Goal: Task Accomplishment & Management: Use online tool/utility

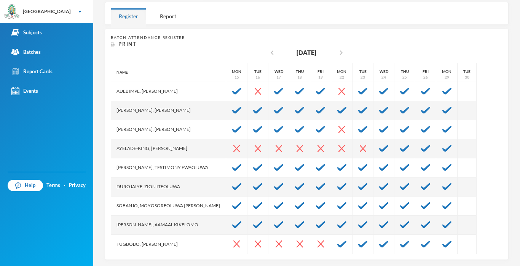
scroll to position [128, 0]
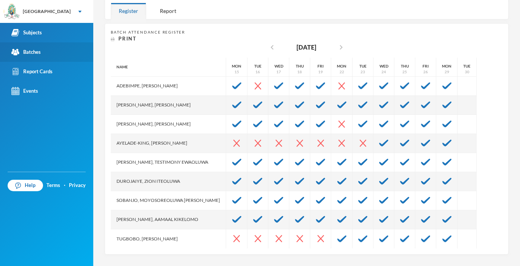
click at [38, 53] on div "Batches" at bounding box center [25, 52] width 29 height 8
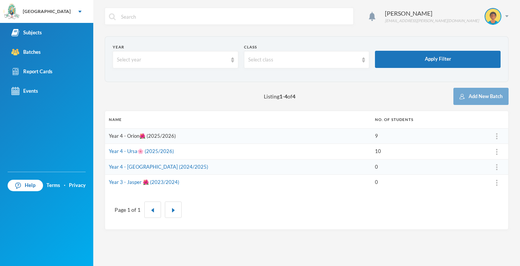
click at [156, 136] on link "Year 4 - Orion🌺 (2025/2026)" at bounding box center [142, 136] width 67 height 6
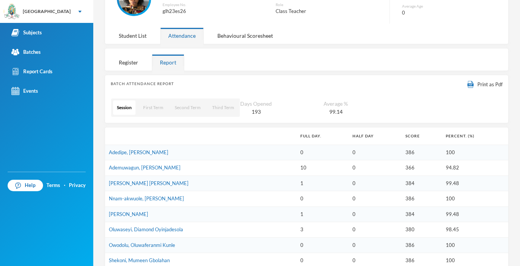
scroll to position [82, 0]
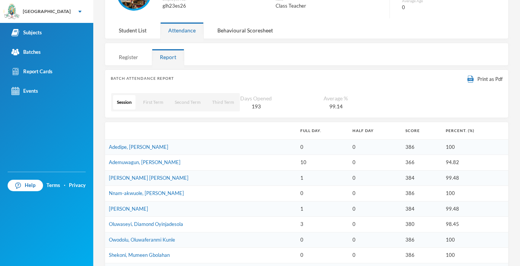
click at [121, 58] on div "Register" at bounding box center [128, 57] width 35 height 16
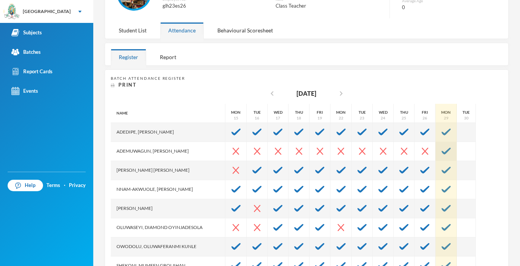
click at [449, 150] on img at bounding box center [446, 150] width 9 height 7
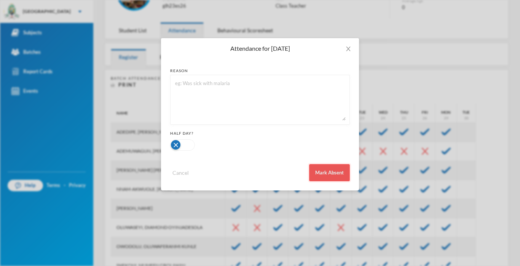
click at [330, 165] on button "Mark Absent" at bounding box center [329, 172] width 41 height 17
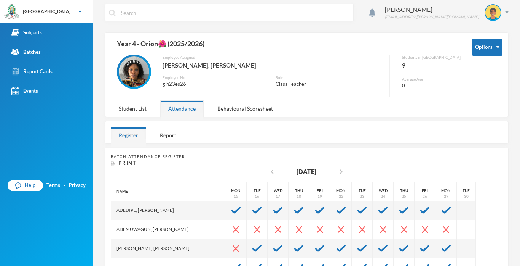
scroll to position [0, 0]
